Goal: Transaction & Acquisition: Download file/media

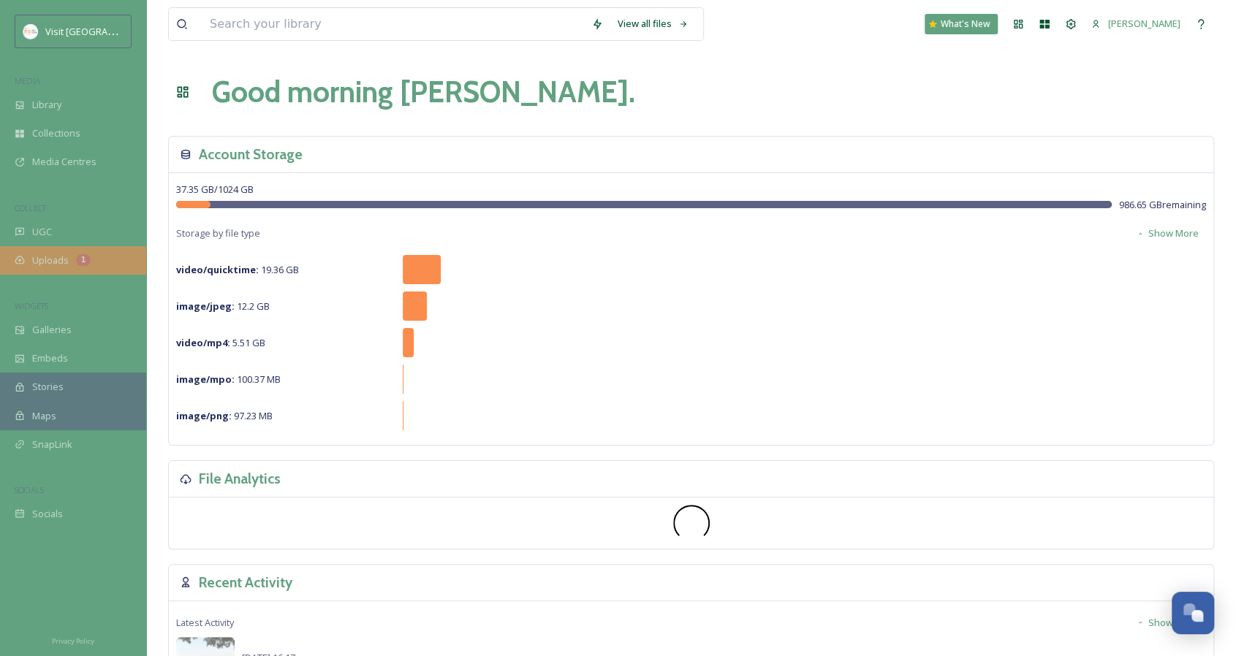
click at [67, 264] on span "Uploads" at bounding box center [50, 261] width 37 height 14
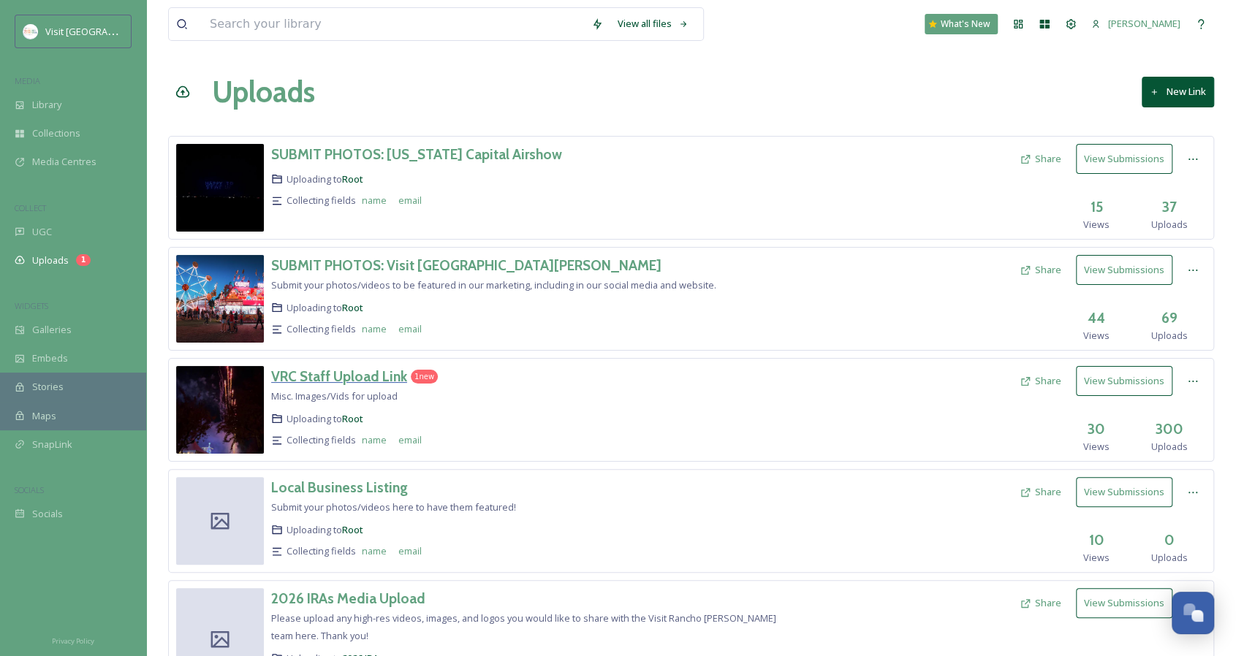
click at [376, 373] on h3 "VRC Staff Upload Link" at bounding box center [339, 377] width 136 height 18
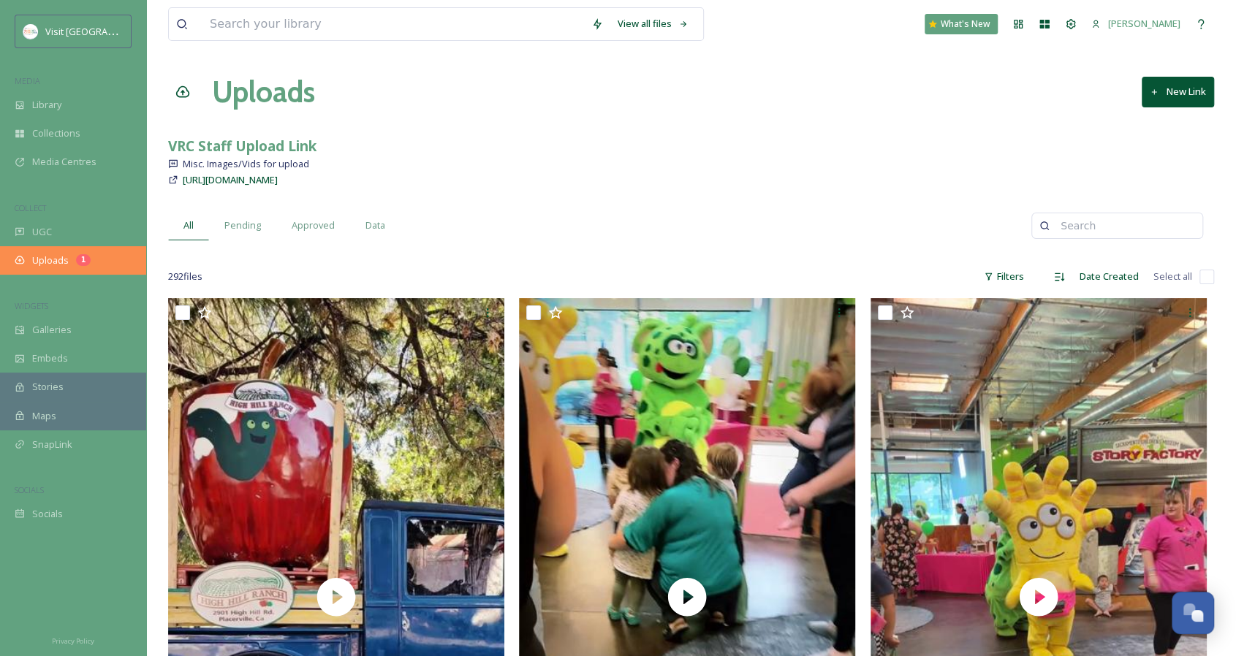
click at [87, 251] on div "Uploads 1" at bounding box center [73, 260] width 146 height 28
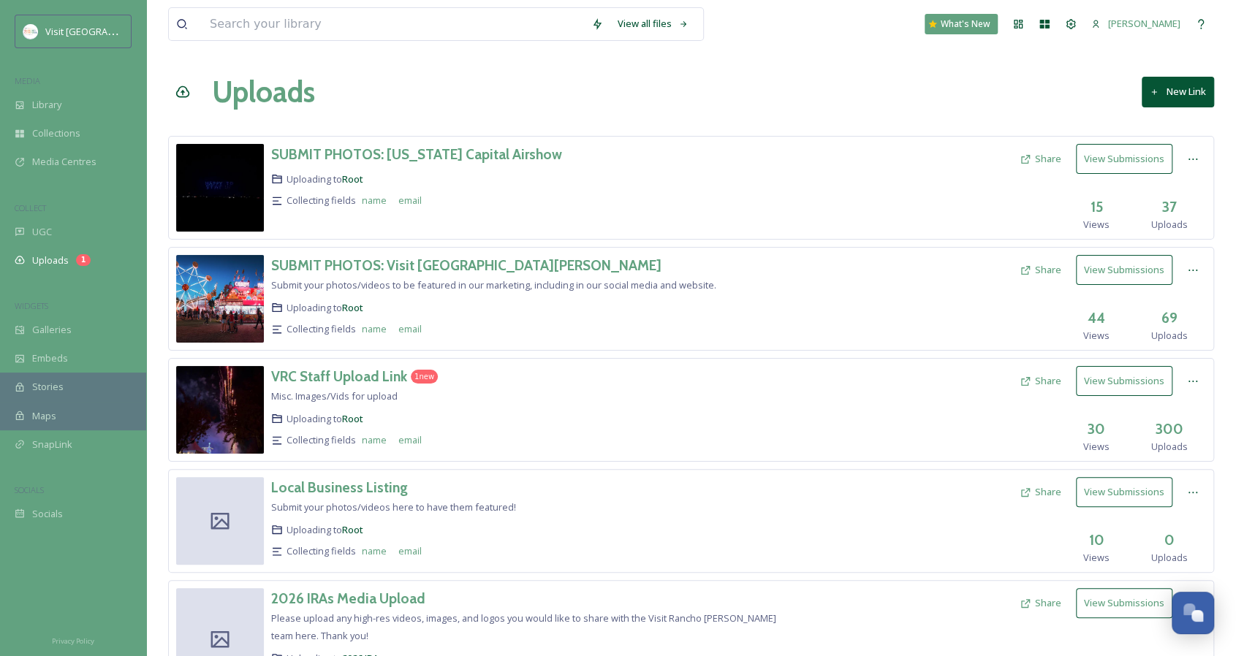
click at [421, 373] on div "1 new" at bounding box center [424, 377] width 27 height 14
click at [332, 39] on input at bounding box center [392, 24] width 381 height 32
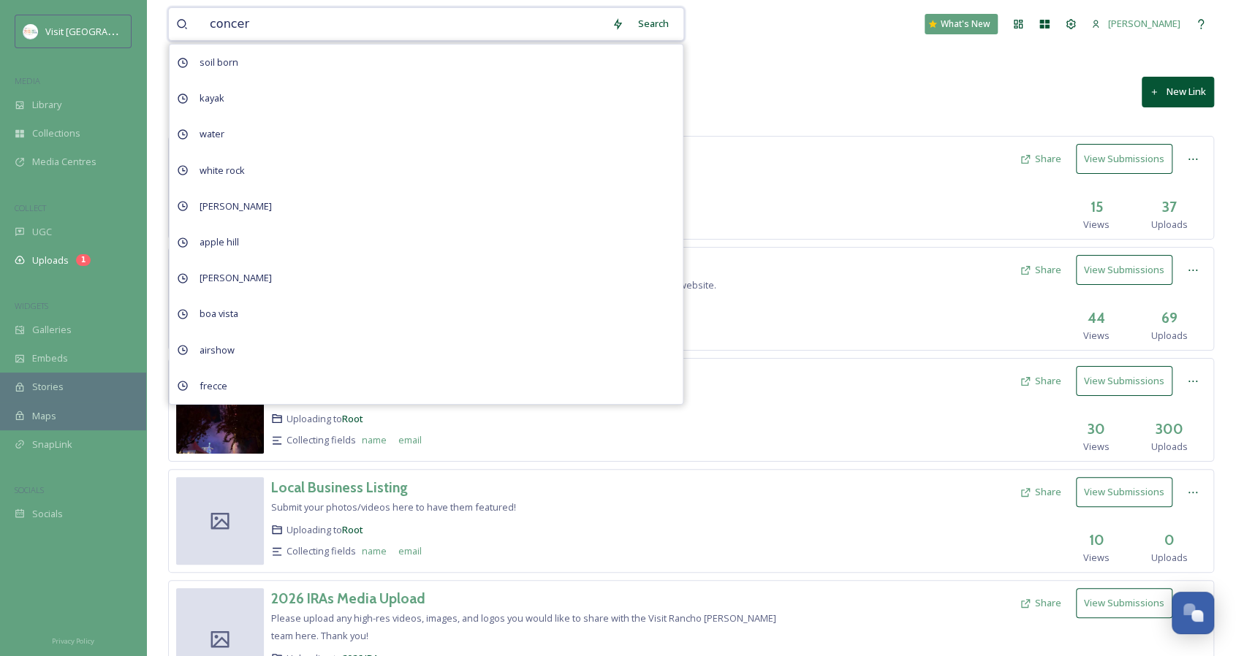
type input "concert"
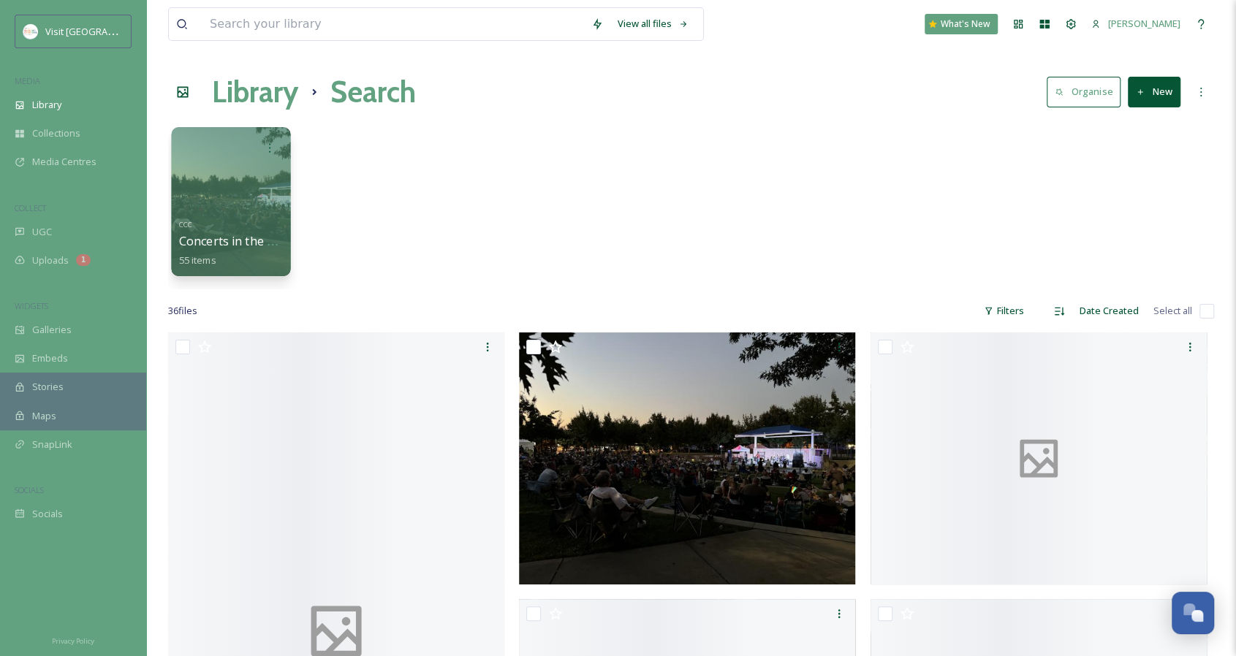
click at [231, 171] on div at bounding box center [230, 201] width 119 height 149
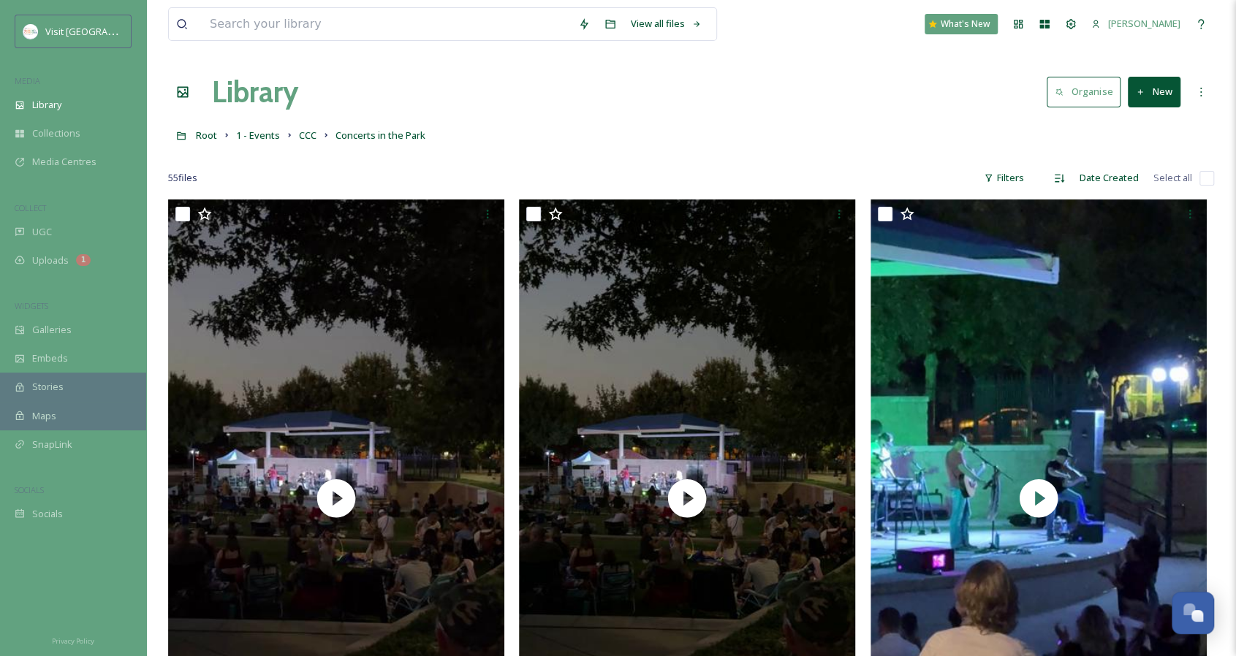
click at [1017, 173] on div "Filters" at bounding box center [1003, 178] width 55 height 28
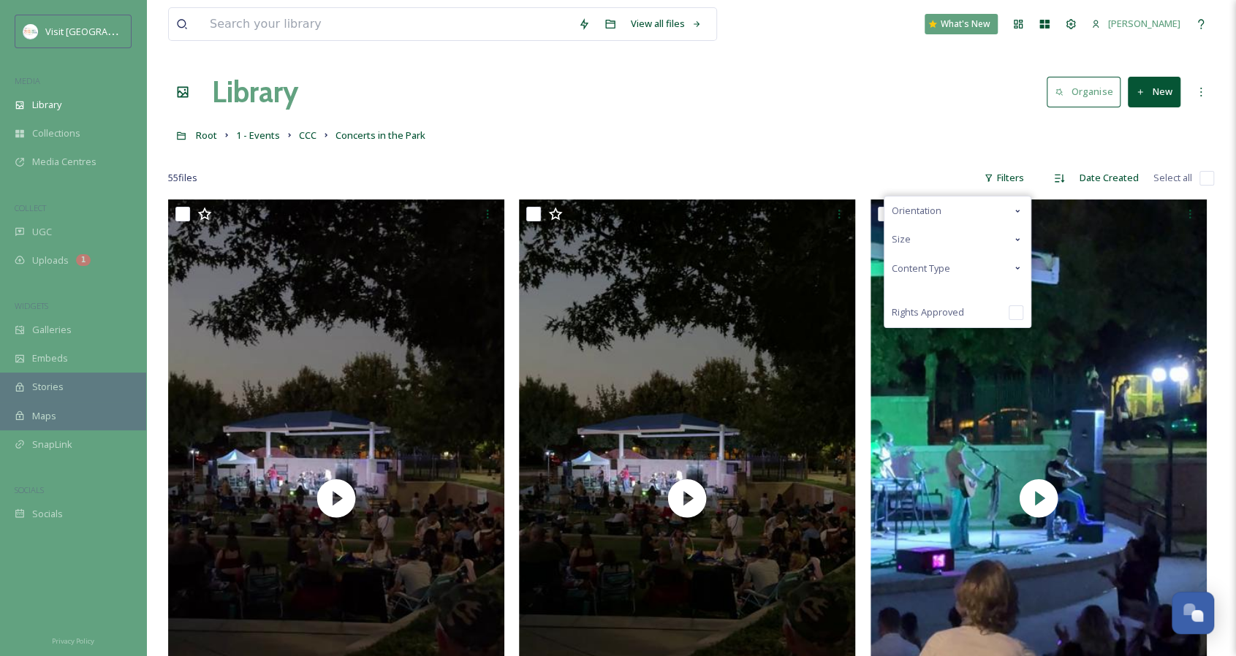
click at [953, 271] on div "Content Type" at bounding box center [957, 268] width 146 height 28
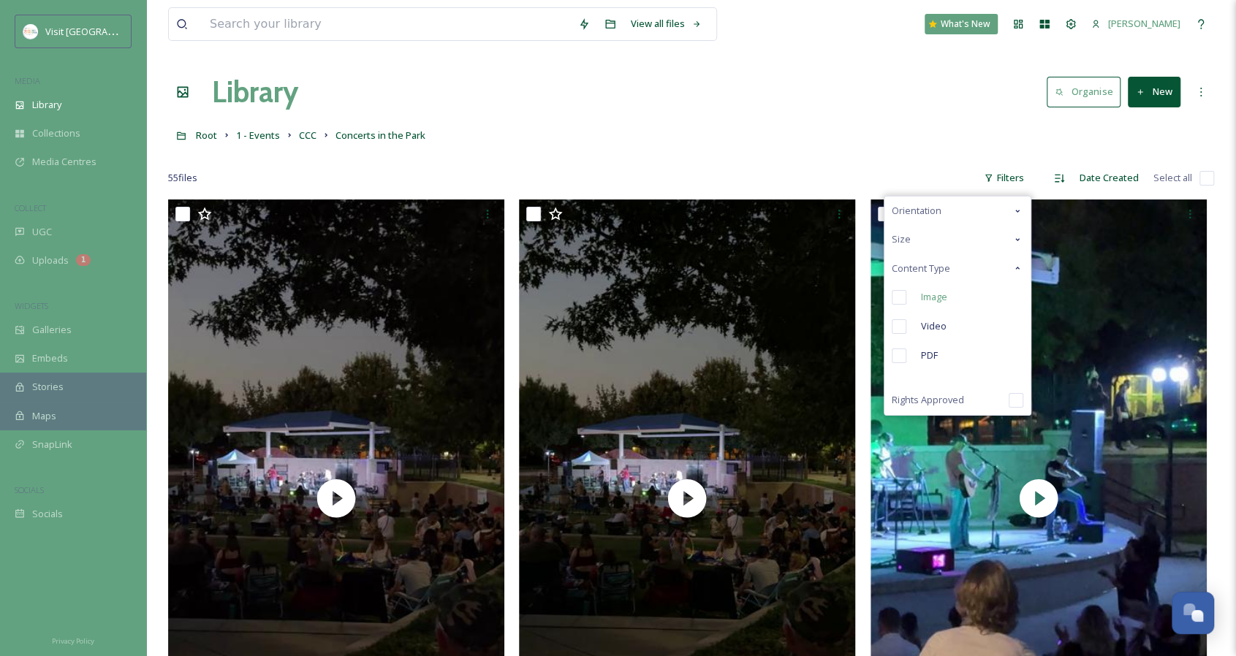
click at [946, 293] on span "Image" at bounding box center [934, 297] width 26 height 14
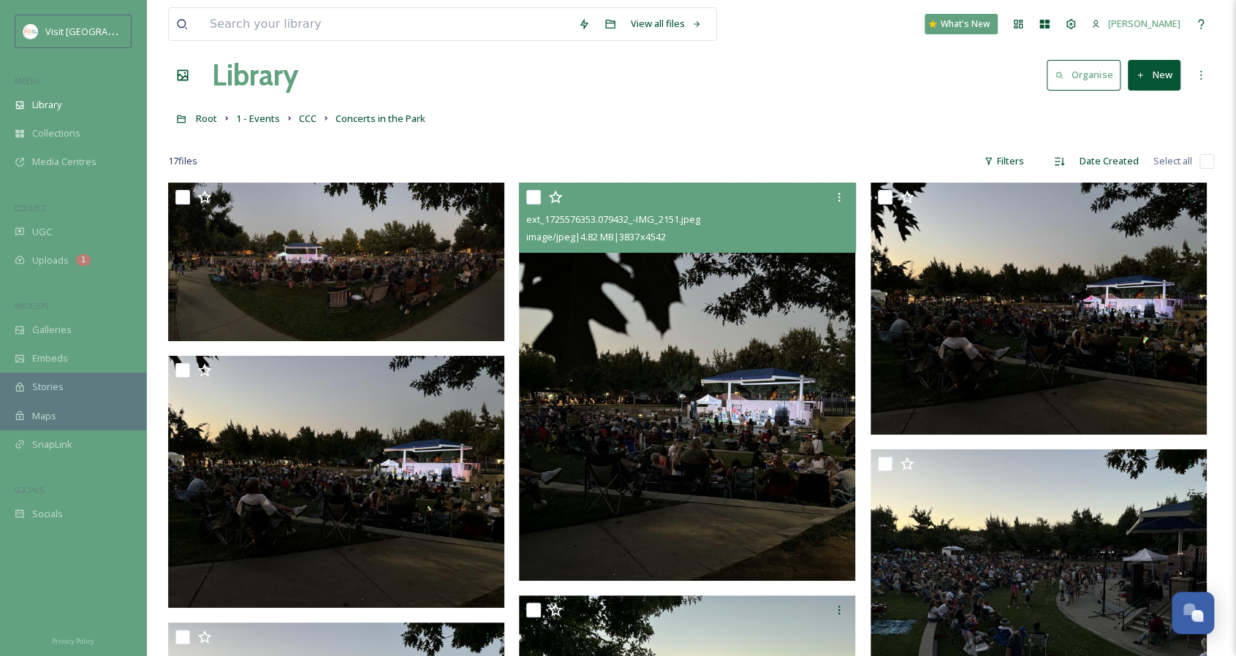
scroll to position [18, 0]
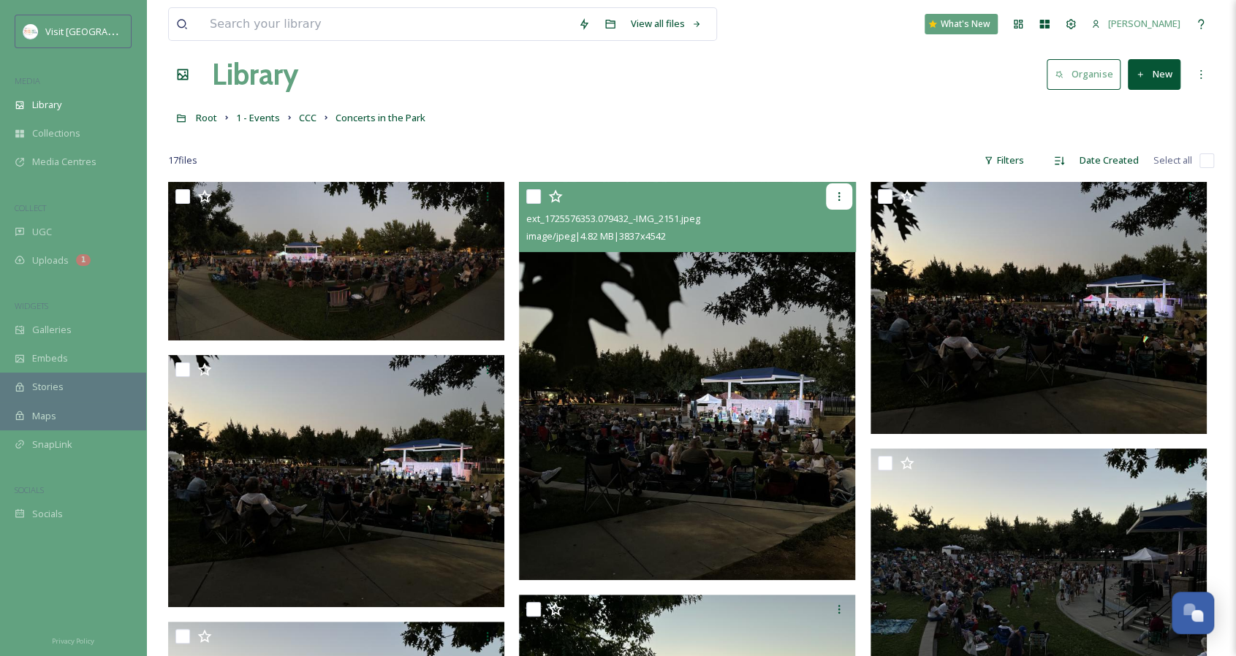
click at [842, 198] on icon at bounding box center [839, 197] width 12 height 12
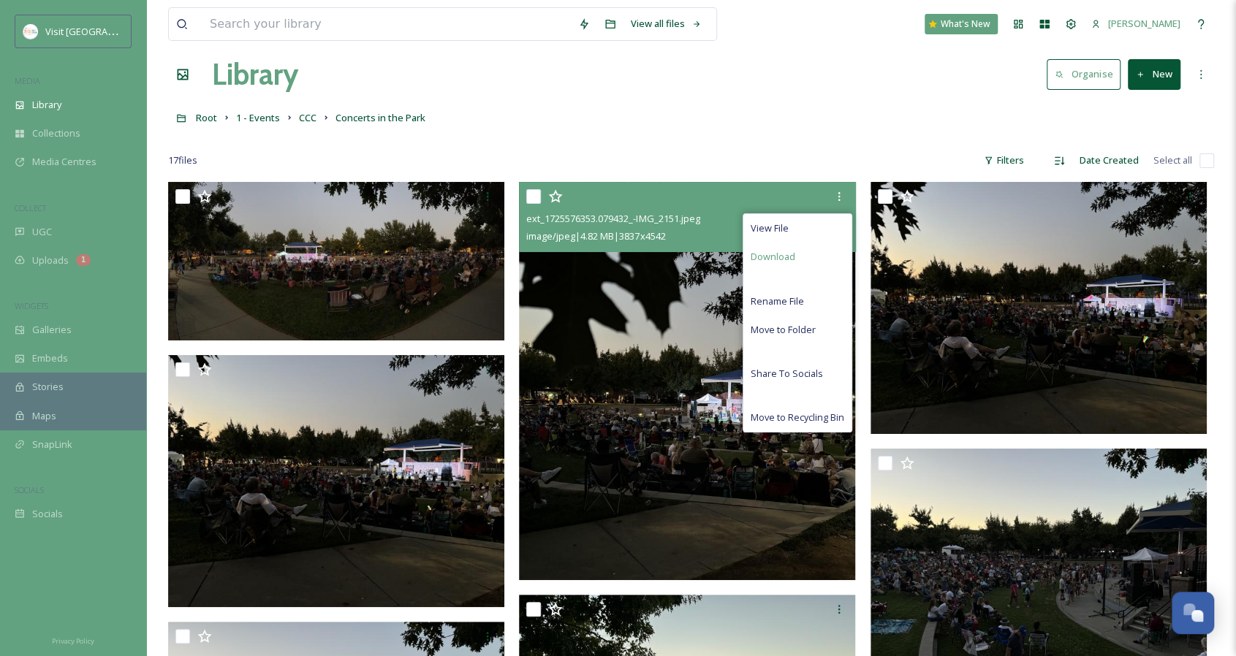
click at [793, 254] on div "Download" at bounding box center [797, 257] width 108 height 28
